Goal: Navigation & Orientation: Find specific page/section

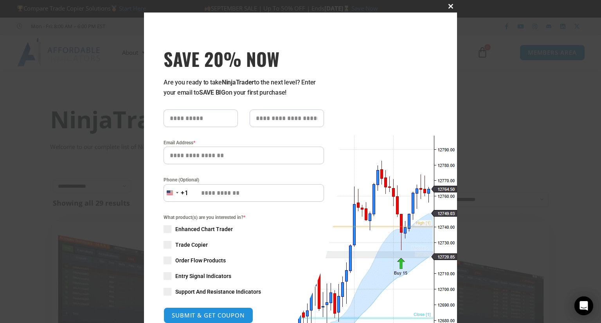
click at [445, 5] on span "SAVE 20% NOW popup" at bounding box center [450, 6] width 13 height 5
